Goal: Task Accomplishment & Management: Use online tool/utility

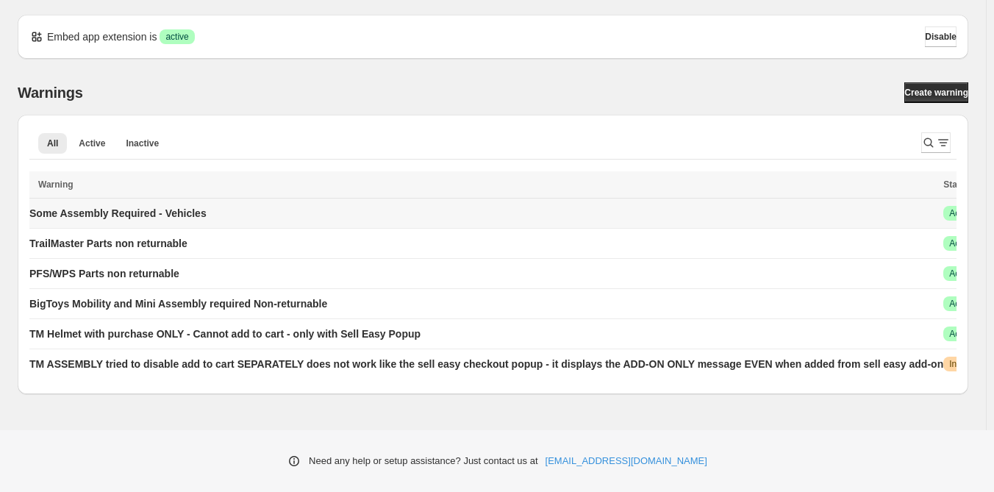
click at [250, 217] on td "Some Assembly Required - Vehicles" at bounding box center [483, 213] width 909 height 30
click at [154, 211] on p "Some Assembly Required - Vehicles" at bounding box center [117, 213] width 177 height 15
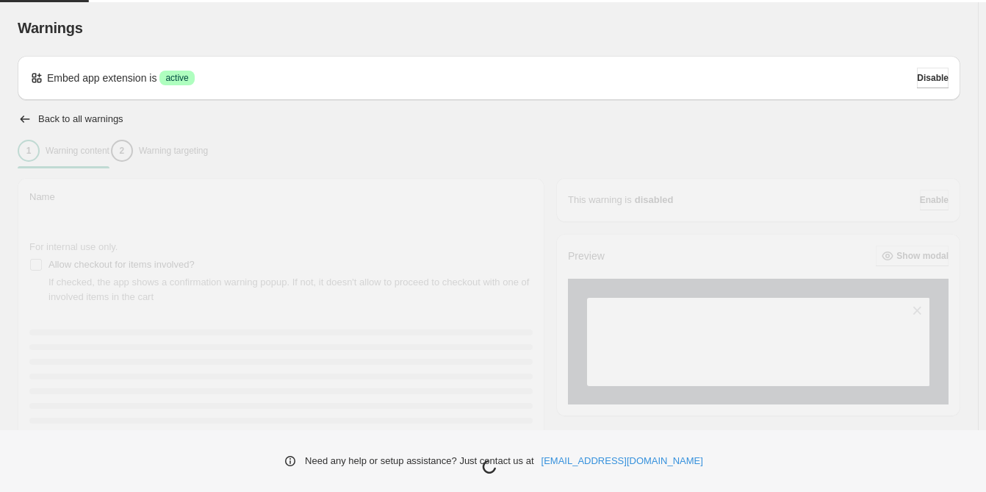
type input "**********"
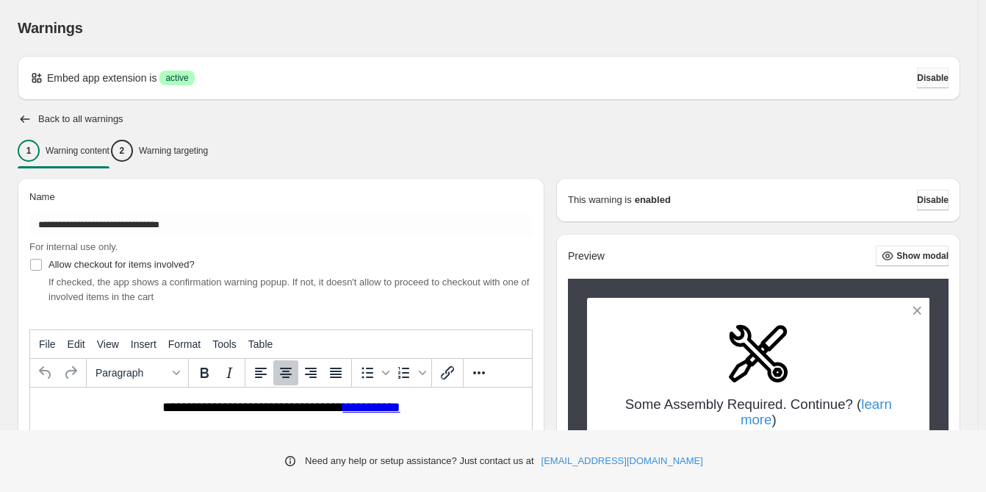
click at [931, 78] on span "Disable" at bounding box center [933, 78] width 32 height 12
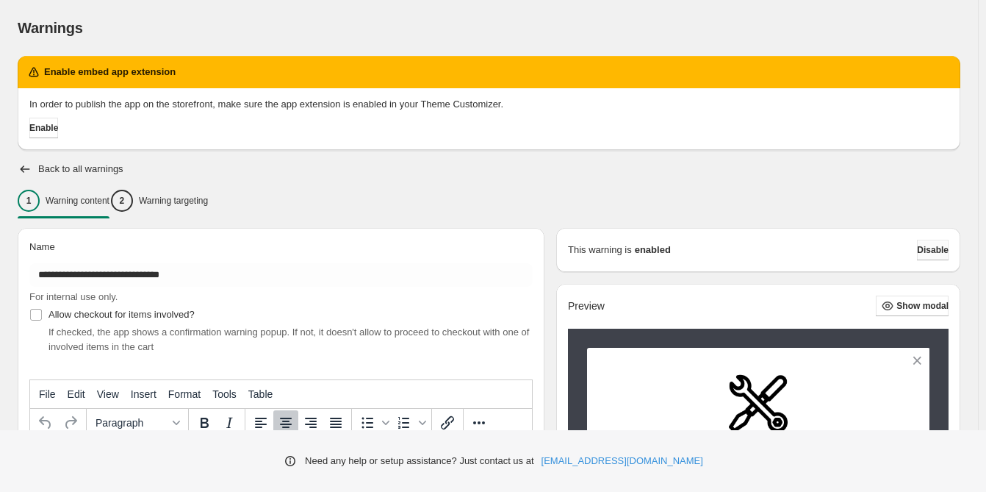
click at [934, 247] on span "Disable" at bounding box center [933, 250] width 32 height 12
click at [944, 249] on span "Disable" at bounding box center [933, 250] width 32 height 12
click at [20, 168] on icon "button" at bounding box center [25, 169] width 15 height 15
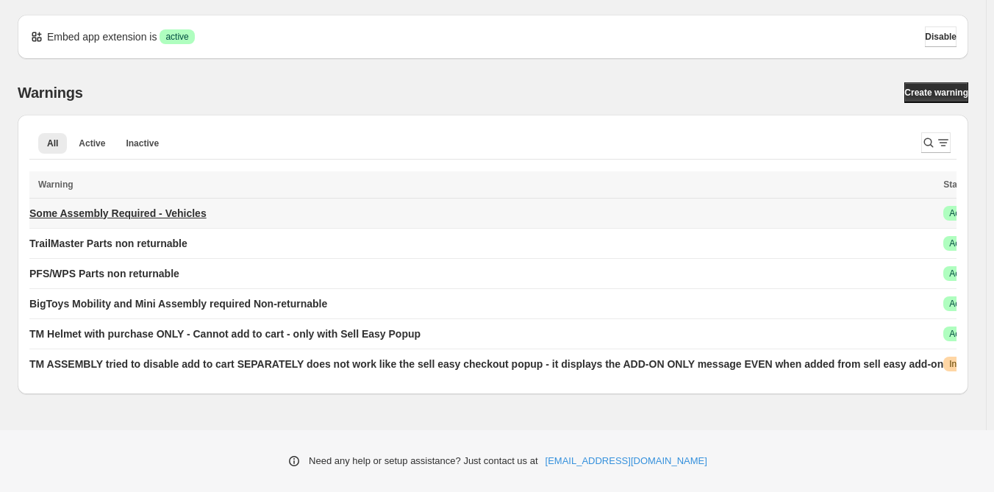
click at [190, 211] on p "Some Assembly Required - Vehicles" at bounding box center [117, 213] width 177 height 15
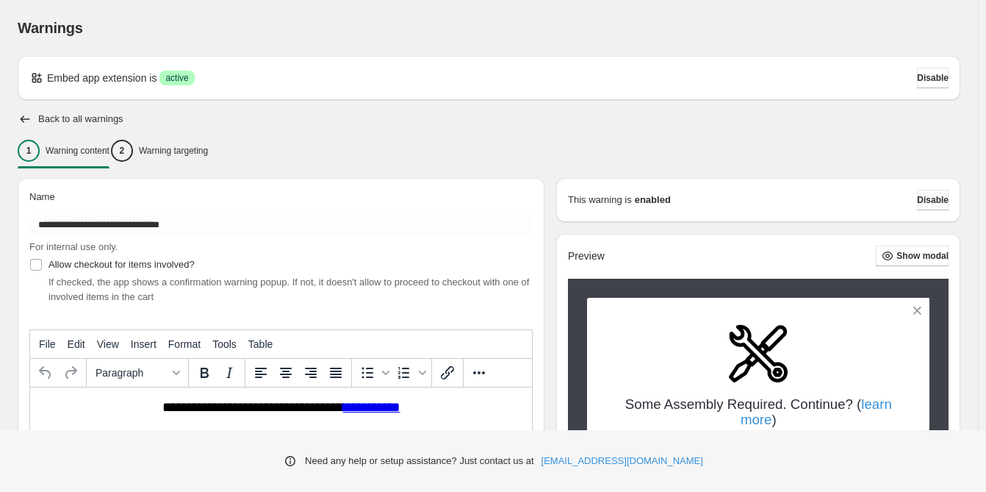
click at [926, 193] on button "Disable" at bounding box center [933, 200] width 32 height 21
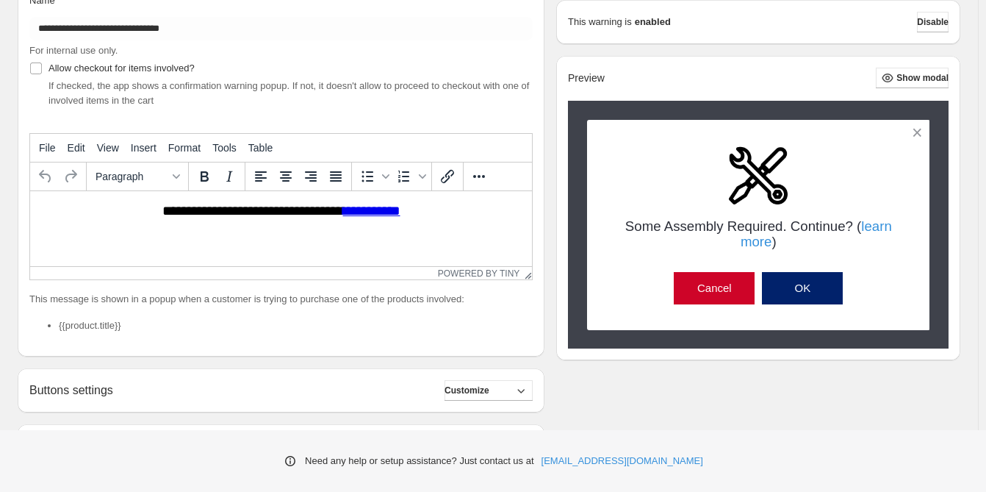
scroll to position [73, 0]
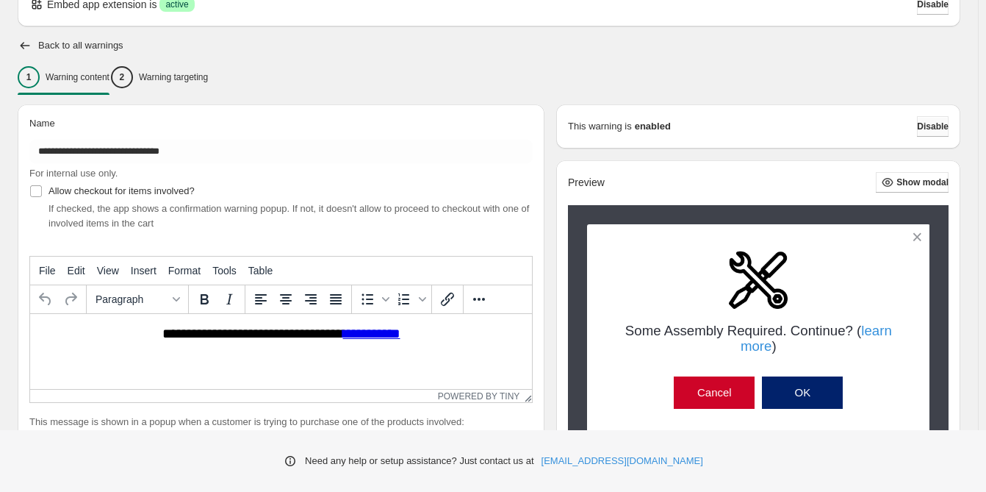
click at [931, 127] on span "Disable" at bounding box center [933, 127] width 32 height 12
click at [208, 82] on p "Warning targeting" at bounding box center [173, 77] width 69 height 12
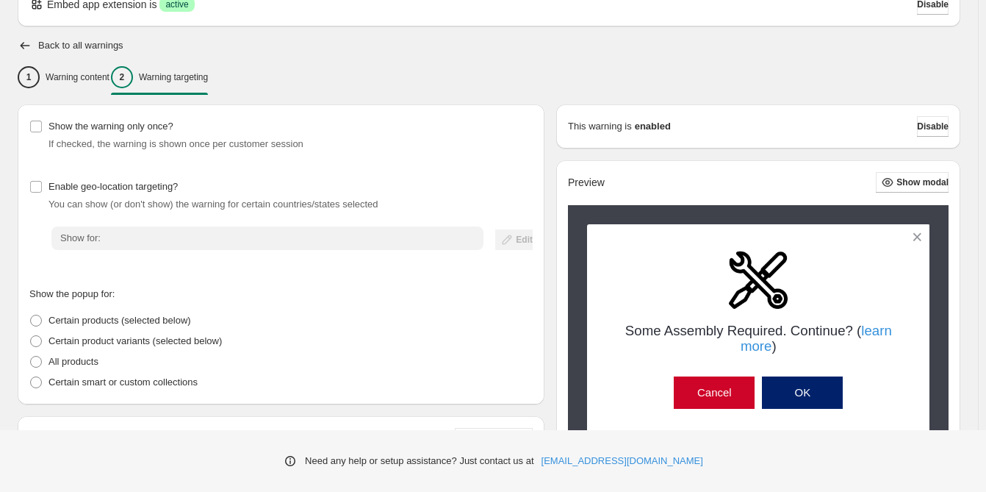
scroll to position [0, 0]
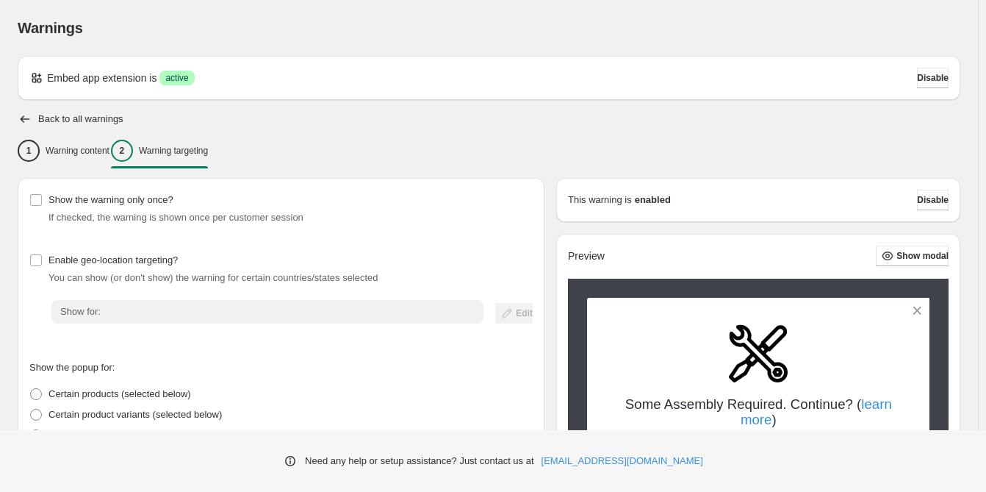
click at [932, 76] on span "Disable" at bounding box center [933, 78] width 32 height 12
